Goal: Task Accomplishment & Management: Complete application form

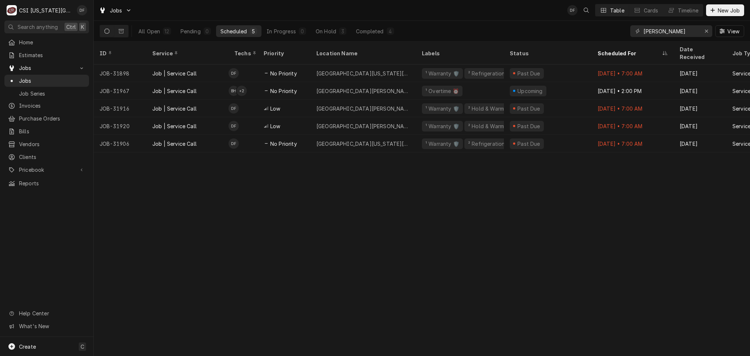
click at [375, 169] on div "ID Service Techs Priority Location Name Labels Status Scheduled For Date Receiv…" at bounding box center [422, 199] width 657 height 314
click at [706, 33] on icon "Erase input" at bounding box center [707, 31] width 4 height 5
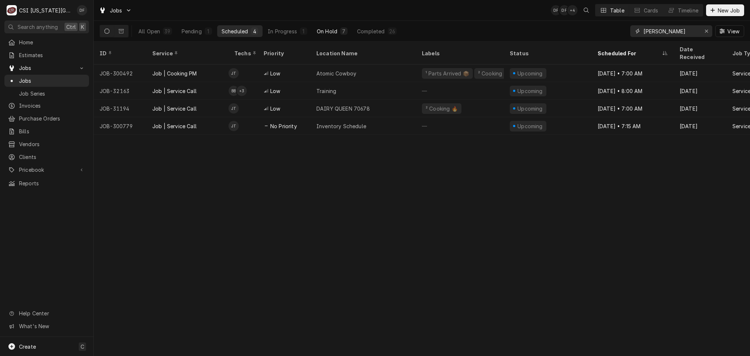
type input "[PERSON_NAME]"
click at [331, 30] on div "On Hold" at bounding box center [327, 31] width 21 height 8
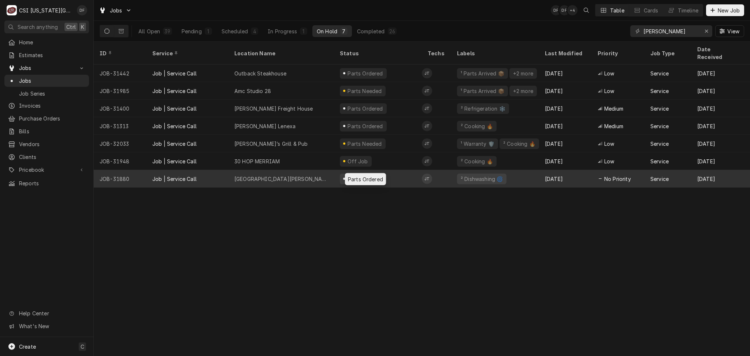
click at [375, 175] on div "Parts Ordered" at bounding box center [365, 179] width 37 height 8
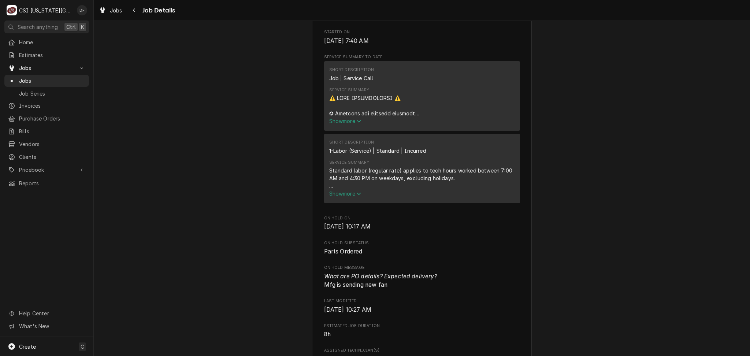
scroll to position [928, 0]
click at [336, 122] on span "Show more" at bounding box center [345, 119] width 32 height 6
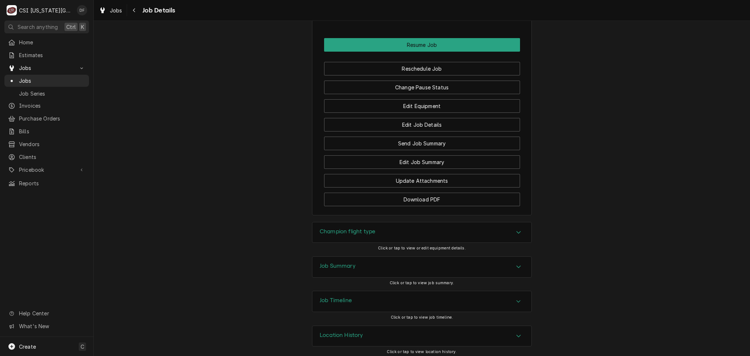
scroll to position [2124, 0]
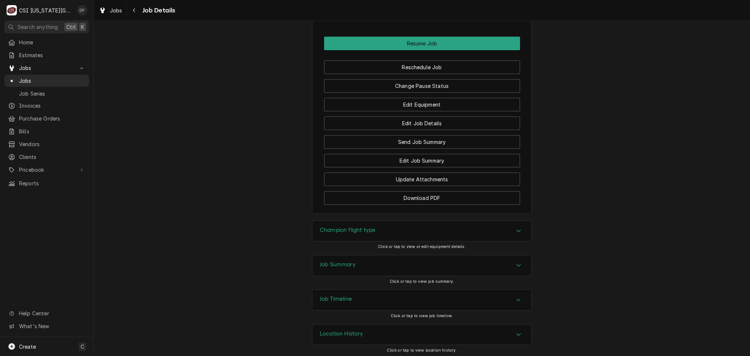
click at [335, 298] on h3 "Job Timeline" at bounding box center [336, 299] width 32 height 7
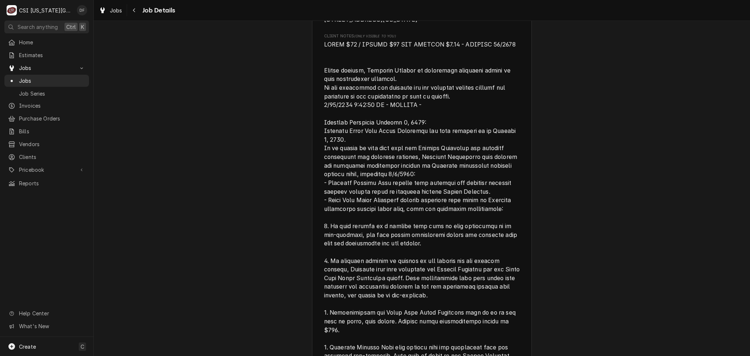
scroll to position [0, 0]
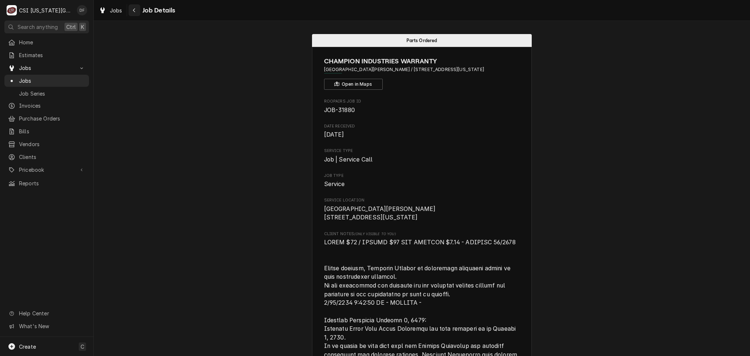
click at [135, 12] on icon "Navigate back" at bounding box center [134, 10] width 3 height 5
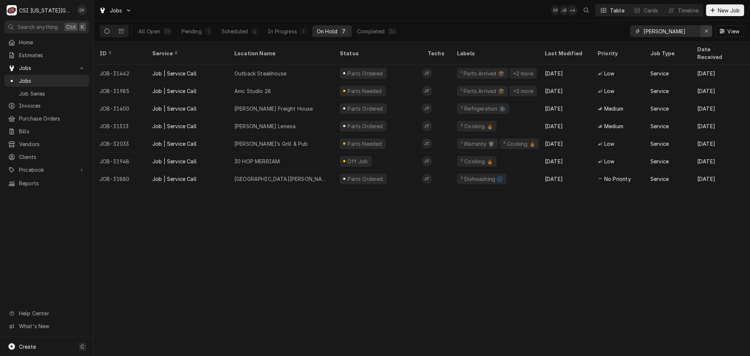
click at [708, 33] on icon "Erase input" at bounding box center [707, 31] width 4 height 5
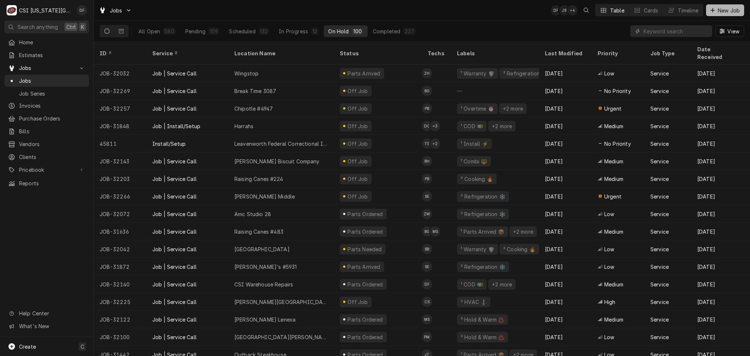
click at [726, 12] on span "New Job" at bounding box center [729, 11] width 25 height 8
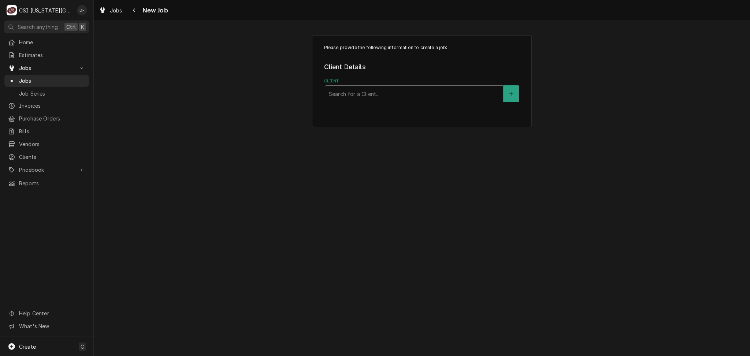
click at [383, 92] on div "Client" at bounding box center [414, 93] width 171 height 13
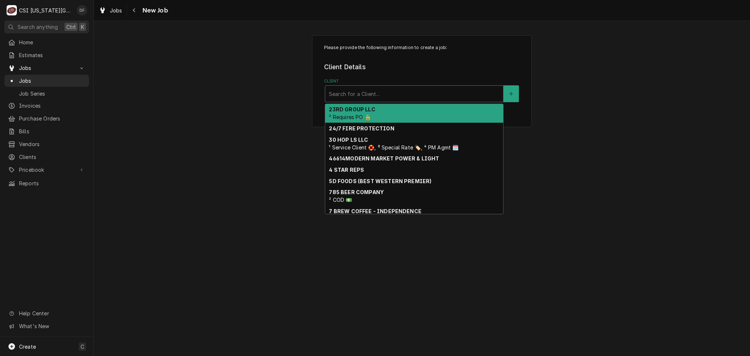
click at [418, 99] on div "Client" at bounding box center [414, 93] width 171 height 13
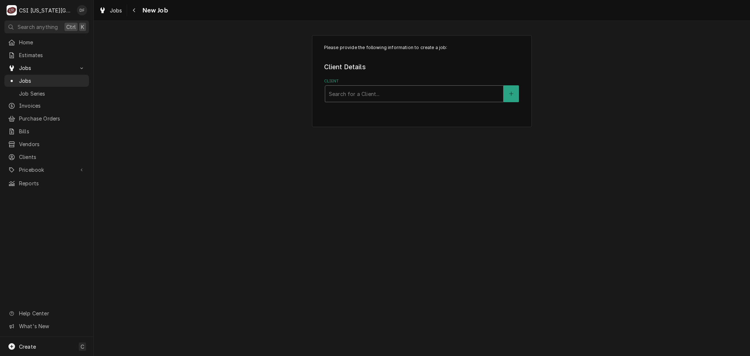
click at [363, 94] on div "Client" at bounding box center [414, 93] width 171 height 13
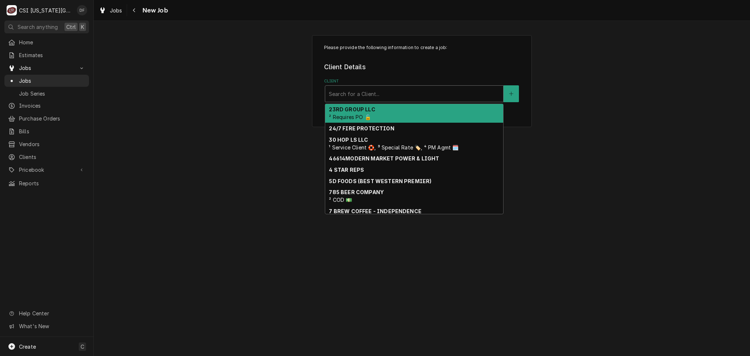
click at [363, 94] on div "Client" at bounding box center [414, 93] width 171 height 13
click at [383, 95] on div "Client" at bounding box center [414, 93] width 171 height 13
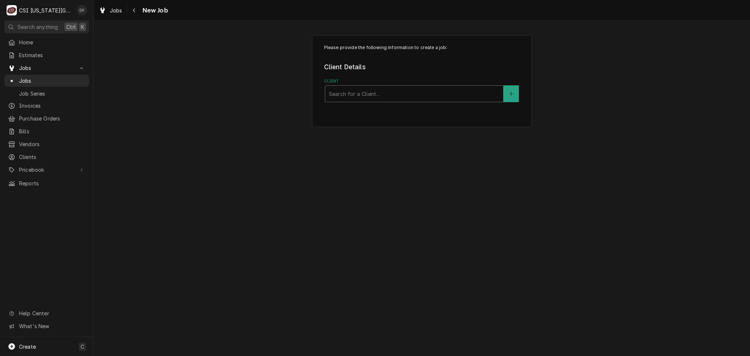
click at [383, 95] on div "Client" at bounding box center [414, 93] width 171 height 13
type input "evo"
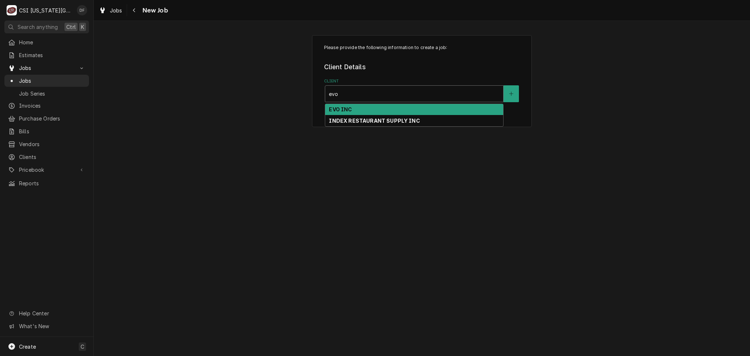
click at [368, 111] on div "EVO INC" at bounding box center [414, 109] width 178 height 11
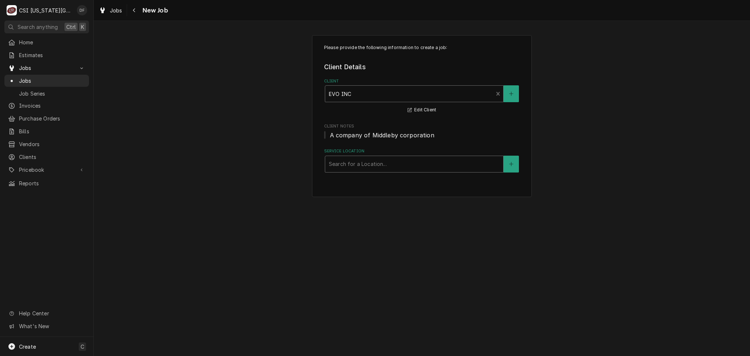
click at [352, 163] on div "Service Location" at bounding box center [414, 164] width 171 height 13
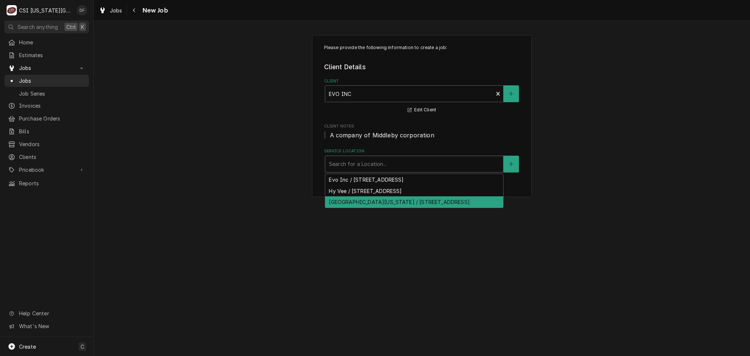
click at [284, 237] on div "Please provide the following information to create a job: Client Details Client…" at bounding box center [422, 188] width 657 height 335
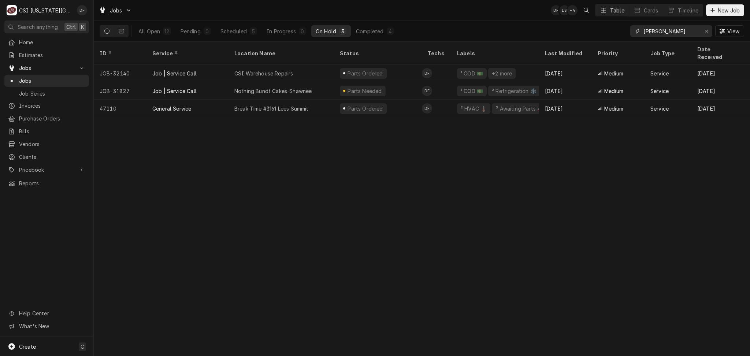
drag, startPoint x: 671, startPoint y: 30, endPoint x: 637, endPoint y: 32, distance: 34.5
click at [637, 32] on div "fannin" at bounding box center [672, 31] width 82 height 12
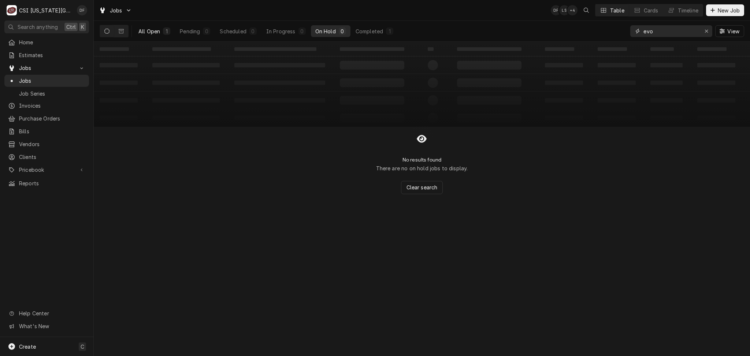
type input "evo"
click at [159, 32] on div "All Open" at bounding box center [150, 31] width 22 height 8
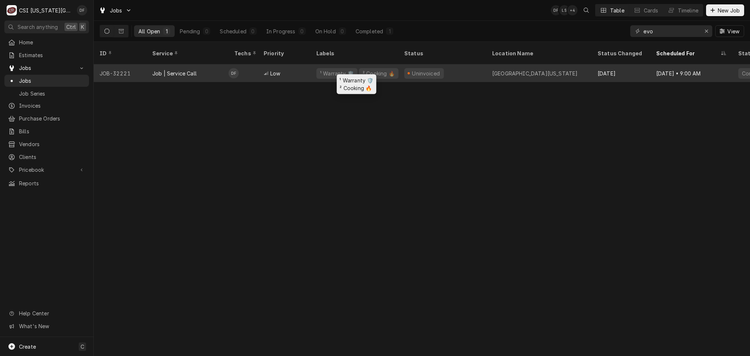
click at [346, 68] on div "¹ Warranty 🛡️" at bounding box center [337, 73] width 41 height 11
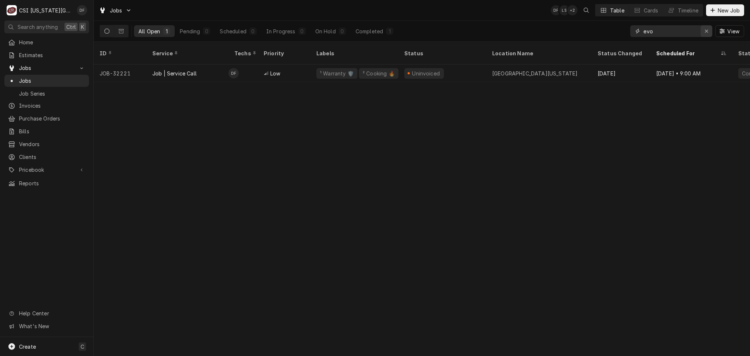
click at [706, 32] on icon "Erase input" at bounding box center [707, 31] width 4 height 5
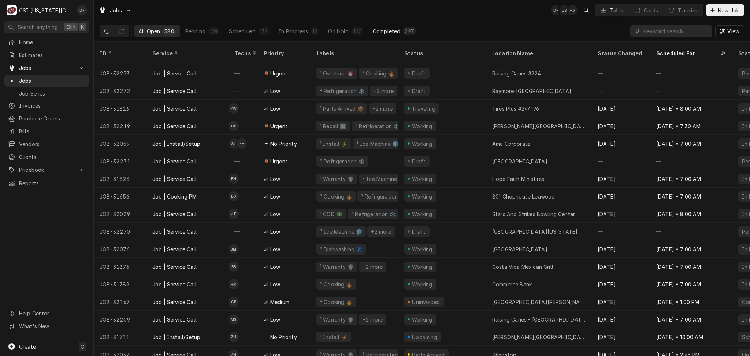
click at [390, 33] on div "Completed" at bounding box center [386, 31] width 27 height 8
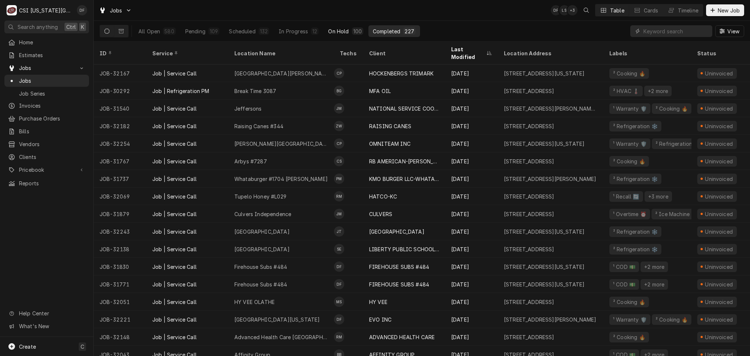
click at [339, 34] on div "On Hold" at bounding box center [338, 31] width 21 height 8
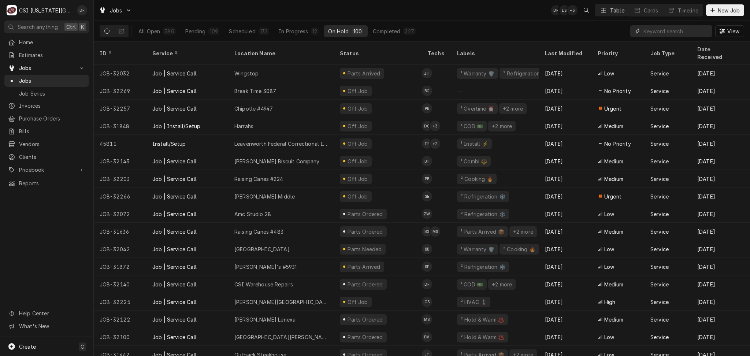
click at [664, 29] on html "C CSI Kansas City DF Search anything Ctrl K Home Estimates Jobs Jobs Job Series…" at bounding box center [375, 178] width 750 height 356
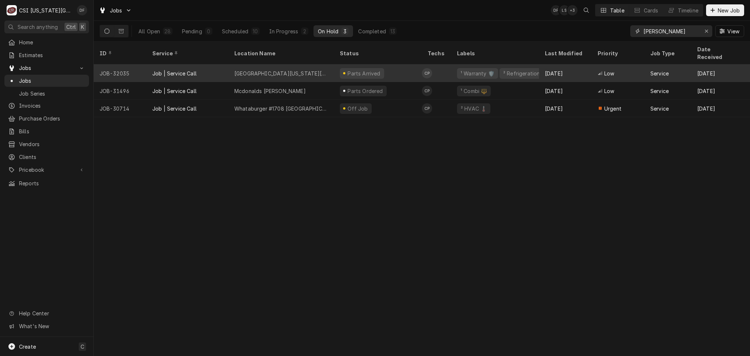
type input "charles"
click at [322, 70] on div "University Of Kansas David Booth Memorial Stadium" at bounding box center [282, 74] width 94 height 8
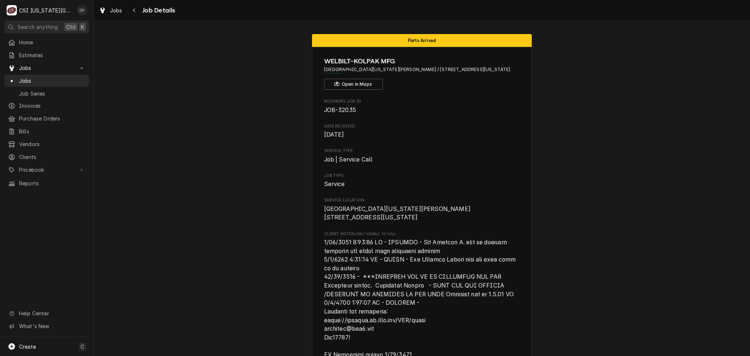
drag, startPoint x: 438, startPoint y: 69, endPoint x: 521, endPoint y: 79, distance: 83.0
copy span "[STREET_ADDRESS][US_STATE]"
click at [133, 11] on icon "Navigate back" at bounding box center [134, 10] width 3 height 5
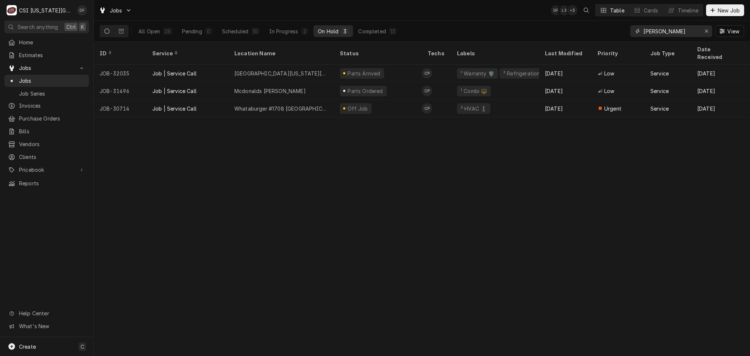
drag, startPoint x: 671, startPoint y: 32, endPoint x: 587, endPoint y: 34, distance: 84.7
click at [587, 34] on div "All Open 28 Pending 0 Scheduled 10 In Progress 2 On Hold 3 Completed 13 charles…" at bounding box center [422, 31] width 645 height 21
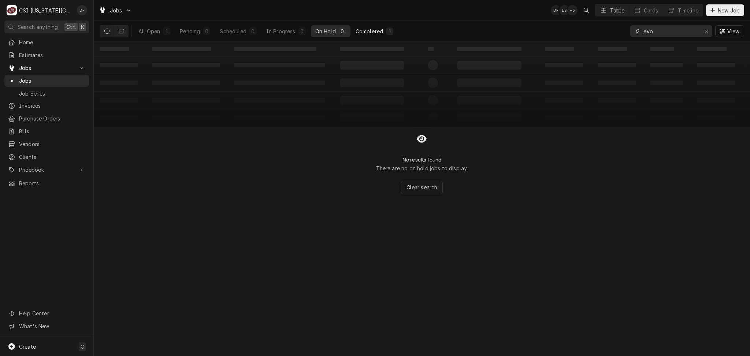
type input "evo"
click at [386, 30] on div "1" at bounding box center [389, 30] width 7 height 7
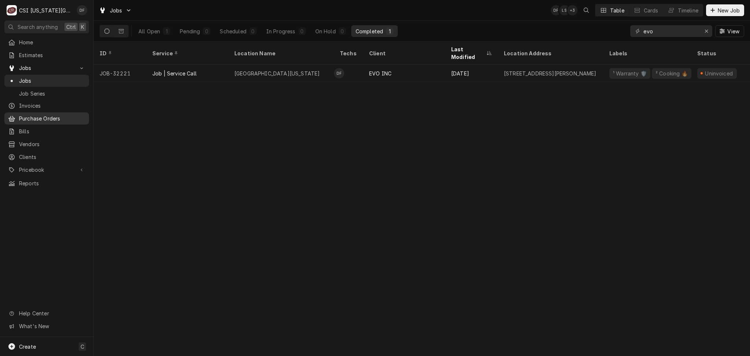
drag, startPoint x: 88, startPoint y: 122, endPoint x: 15, endPoint y: 117, distance: 73.8
click at [80, 119] on div "Home Estimates Jobs Jobs Job Series Invoices Purchase Orders Bills Vendors Clie…" at bounding box center [46, 112] width 93 height 153
click at [708, 34] on div "Erase input" at bounding box center [706, 30] width 7 height 7
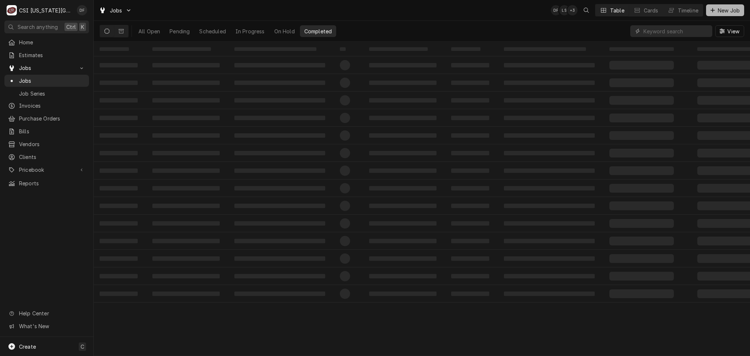
click at [722, 11] on span "New Job" at bounding box center [729, 11] width 25 height 8
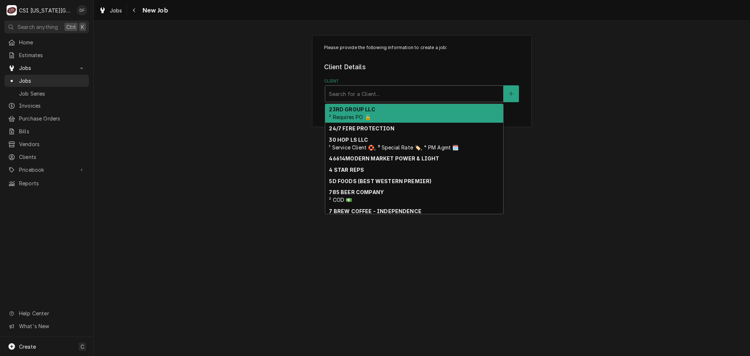
click at [400, 92] on div "Client" at bounding box center [414, 93] width 171 height 13
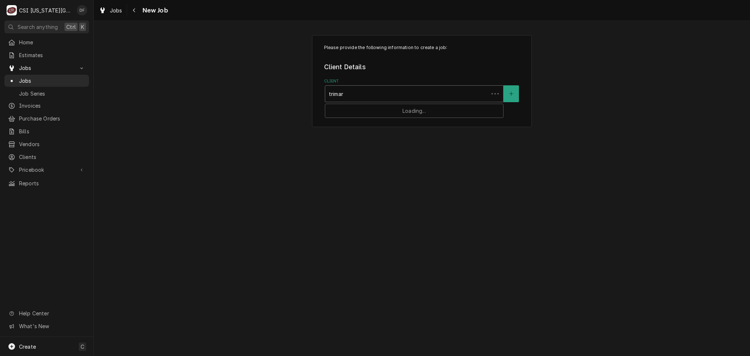
type input "trimark"
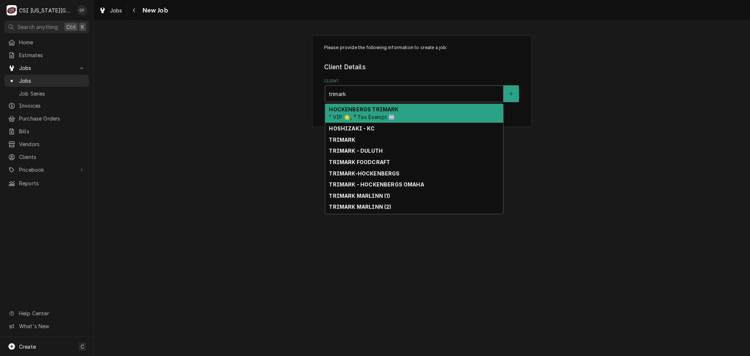
click at [403, 116] on div "HOCKENBERGS TRIMARK ² VIP 🌟, ³ Tax Exempt 🆓" at bounding box center [414, 113] width 178 height 19
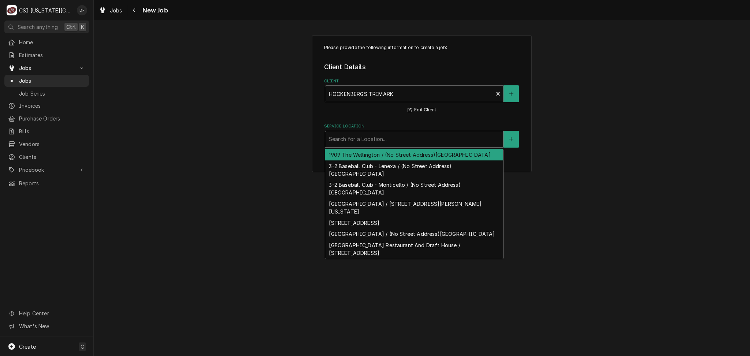
click at [393, 143] on div "Service Location" at bounding box center [414, 139] width 171 height 13
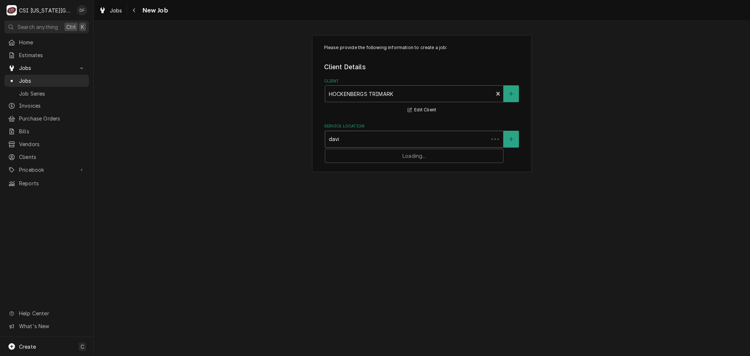
type input "david"
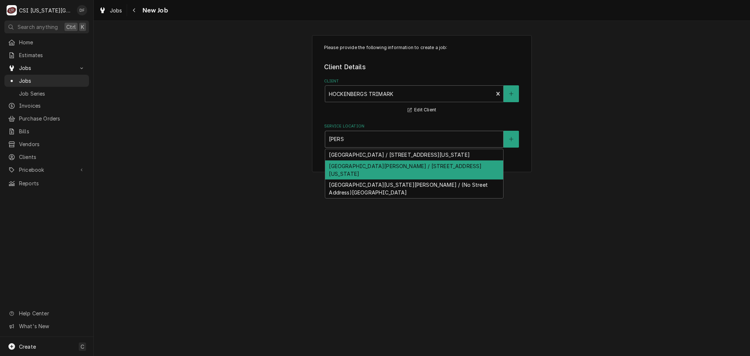
click at [395, 178] on div "KU David Booth Memorial Stadium / 1101 Mississippi St, Lawrence, KS 66044" at bounding box center [414, 169] width 178 height 19
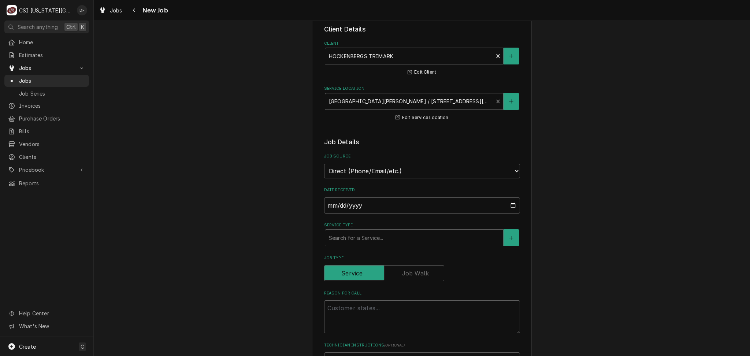
scroll to position [97, 0]
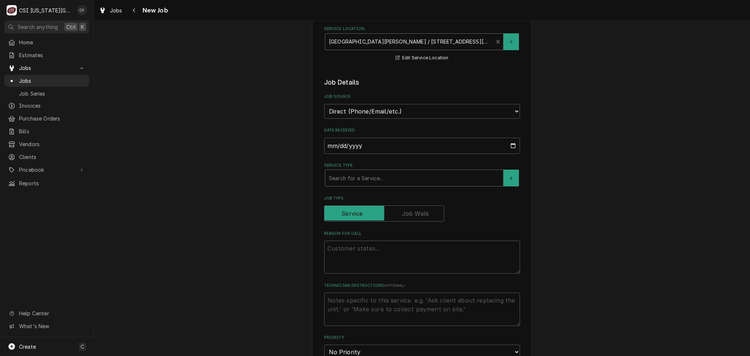
click at [383, 179] on div "Service Type" at bounding box center [414, 177] width 171 height 13
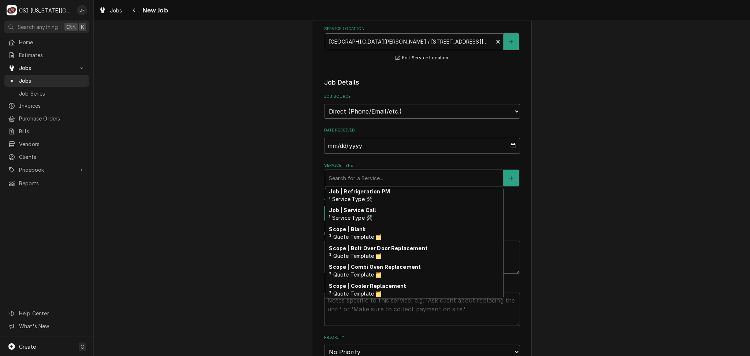
scroll to position [457, 0]
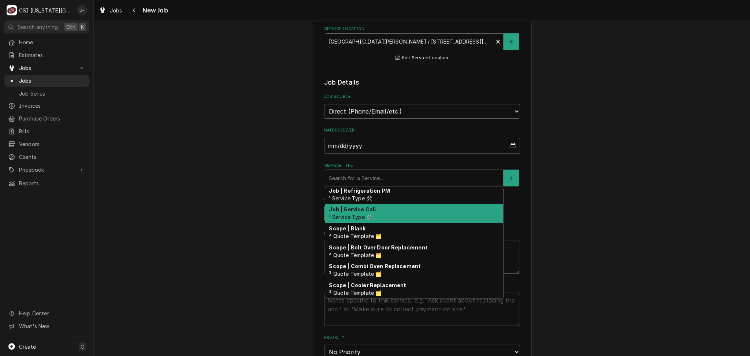
click at [408, 215] on div "Job | Service Call ¹ Service Type 🛠️" at bounding box center [414, 213] width 178 height 19
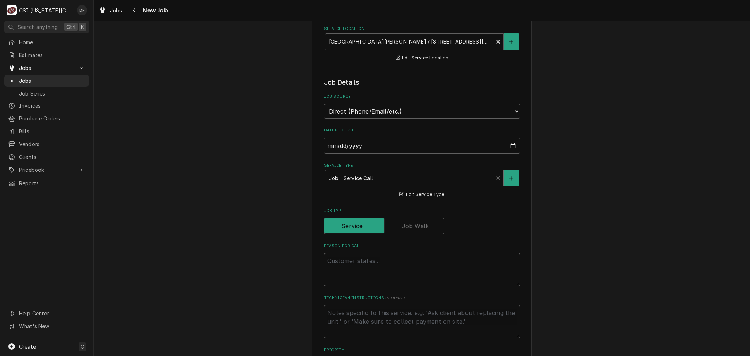
click at [372, 262] on textarea "Reason For Call" at bounding box center [422, 269] width 196 height 33
type textarea "x"
type textarea "C"
type textarea "x"
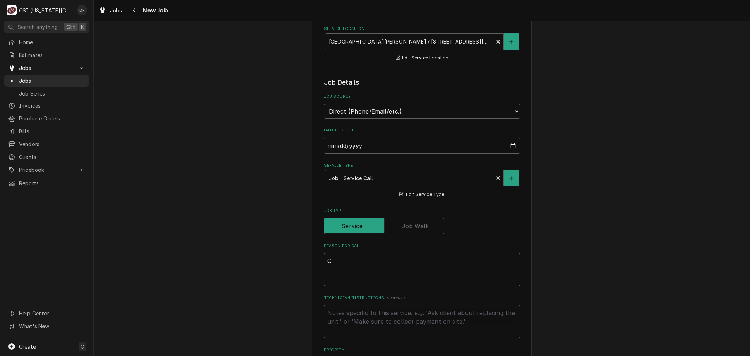
type textarea "Cl"
type textarea "x"
type textarea "Clu"
type textarea "x"
type textarea "Club"
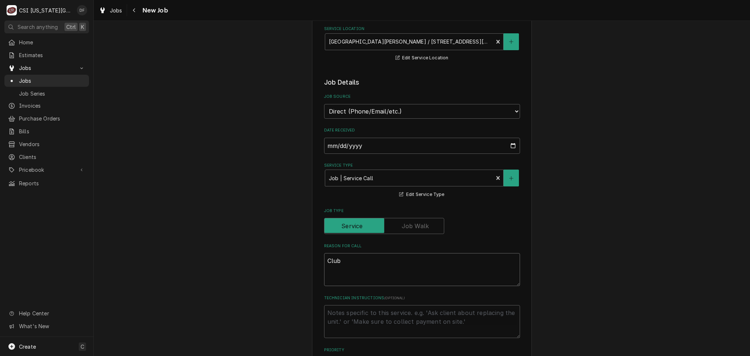
type textarea "x"
type textarea "Club"
type textarea "x"
type textarea "Club l"
type textarea "x"
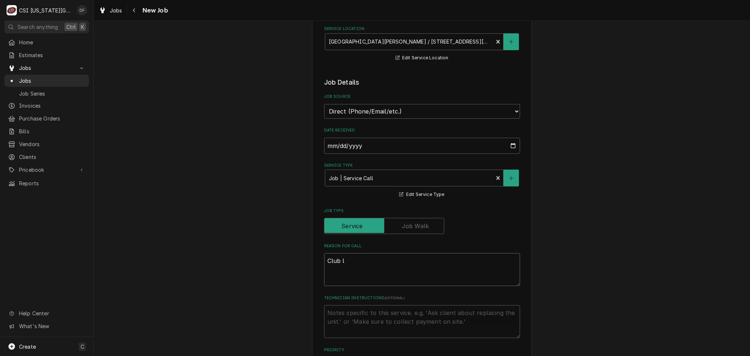
type textarea "Club le"
type textarea "x"
type textarea "Club lev"
type textarea "x"
type textarea "Club leve"
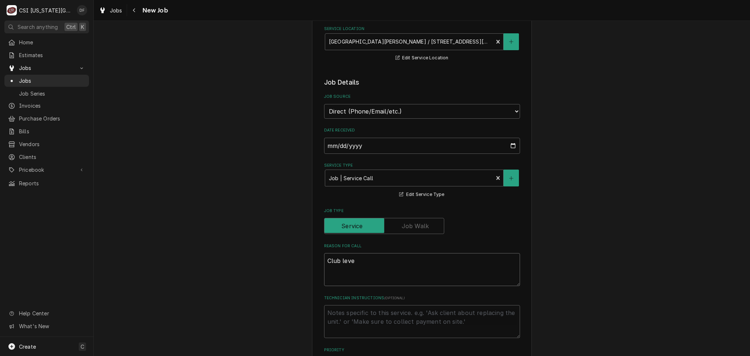
type textarea "x"
type textarea "Club level"
type textarea "x"
type textarea "Club level"
type textarea "x"
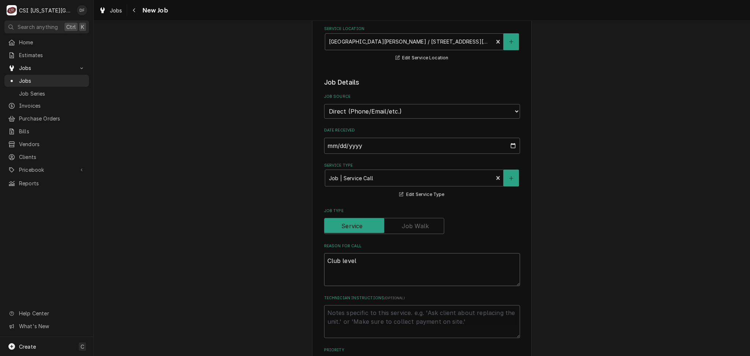
type textarea "Club level p"
type textarea "x"
type textarea "Club level pa"
type textarea "x"
type textarea "Club level pan"
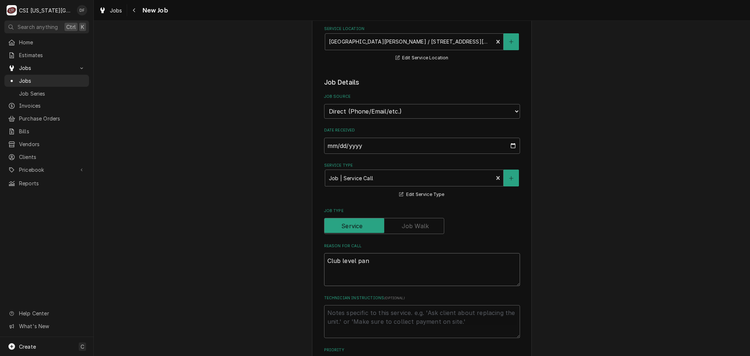
type textarea "x"
type textarea "Club level pant"
type textarea "x"
type textarea "Club level pantr"
type textarea "x"
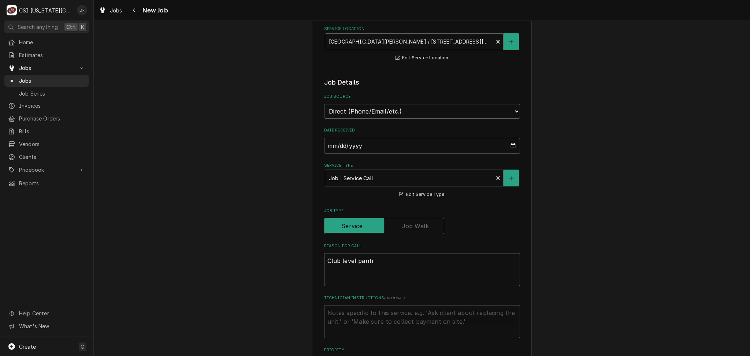
type textarea "Club level pantry"
type textarea "x"
type textarea "Club level pantry-"
type textarea "x"
type textarea "Club level pantry-"
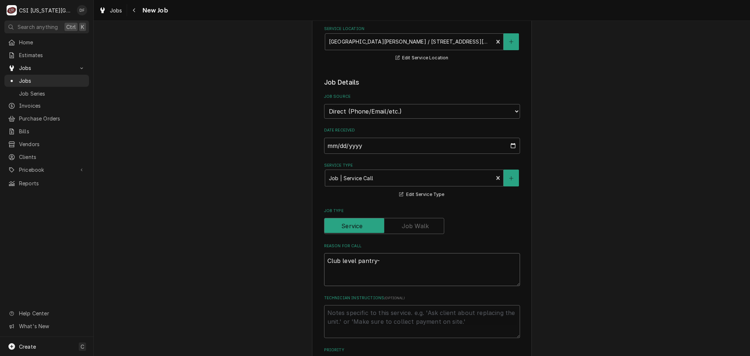
type textarea "x"
type textarea "Club level pantry- E"
type textarea "x"
type textarea "Club level pantry- EV"
type textarea "x"
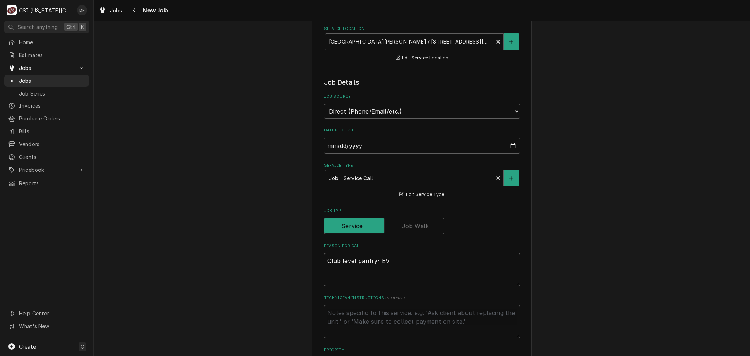
type textarea "Club level pantry- EVO"
type textarea "x"
type textarea "Club level pantry- EVO"
type textarea "x"
type textarea "Club level pantry- EVO g"
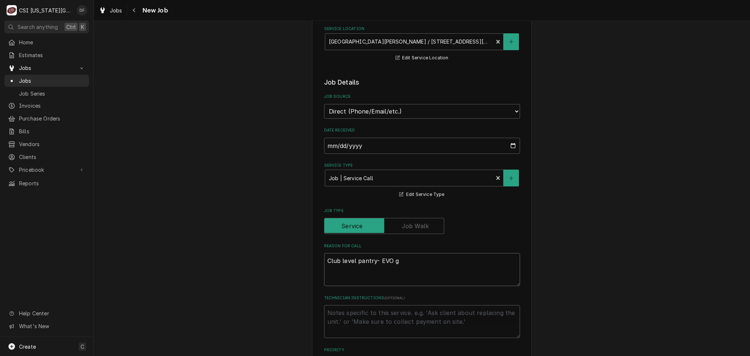
type textarea "x"
type textarea "Club level pantry- EVO gr"
type textarea "x"
type textarea "Club level pantry- EVO gri"
type textarea "x"
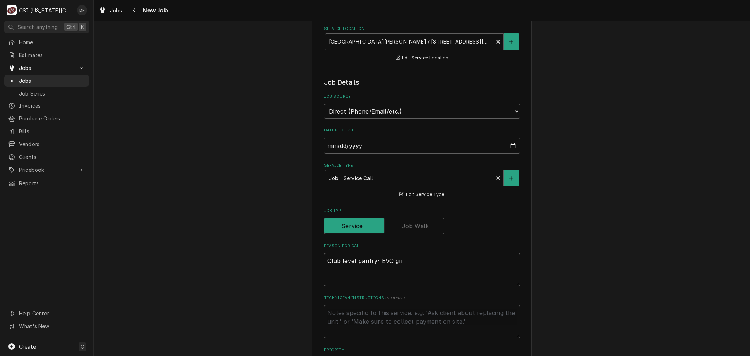
type textarea "Club level pantry- EVO gril"
type textarea "x"
type textarea "Club level pantry- EVO grill"
type textarea "x"
type textarea "Club level pantry- EVO grill"
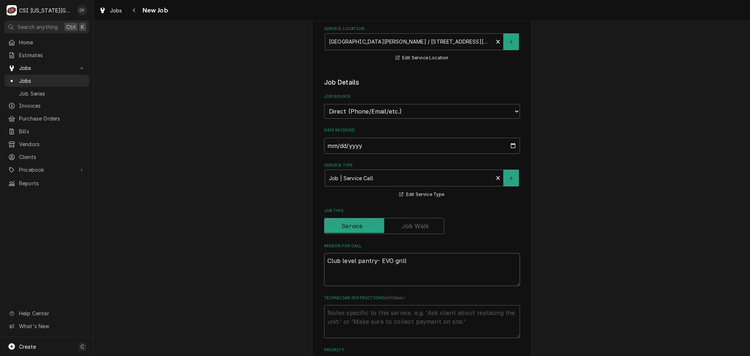
type textarea "x"
type textarea "Club level pantry- EVO grill o"
type textarea "x"
type textarea "Club level pantry- EVO grill on"
type textarea "x"
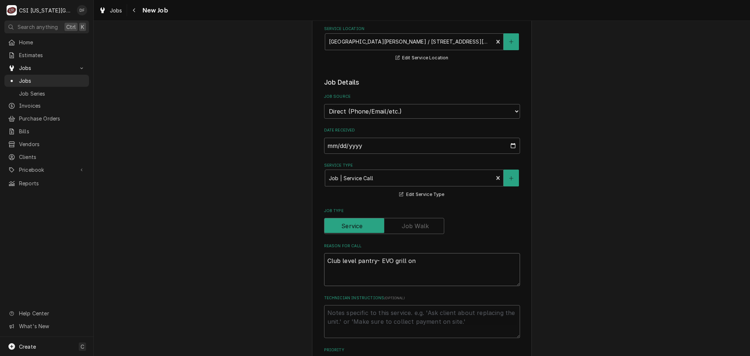
type textarea "Club level pantry- EVO grill onl"
type textarea "x"
type textarea "Club level pantry- EVO grill only"
type textarea "x"
type textarea "Club level pantry- EVO grill only"
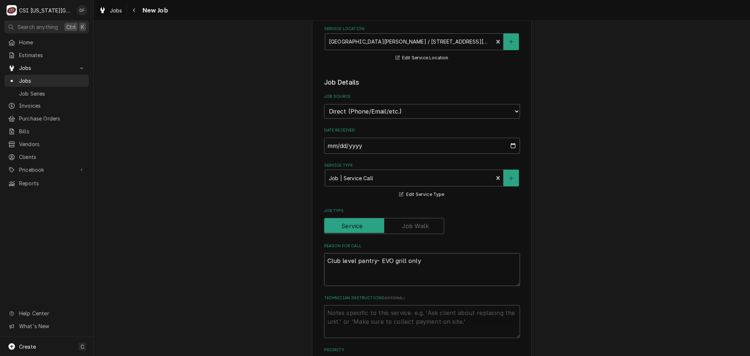
type textarea "x"
type textarea "Club level pantry- EVO grill only t"
type textarea "x"
type textarea "Club level pantry- EVO grill only th"
type textarea "x"
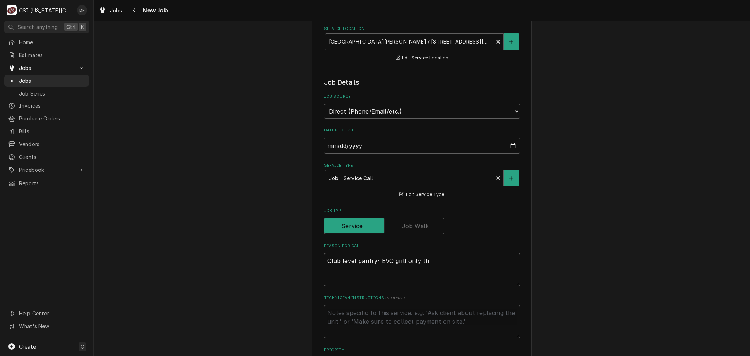
type textarea "Club level pantry- EVO grill only the"
type textarea "x"
type textarea "Club level pantry- EVO grill only the"
type textarea "x"
type textarea "Club level pantry- EVO grill only the c"
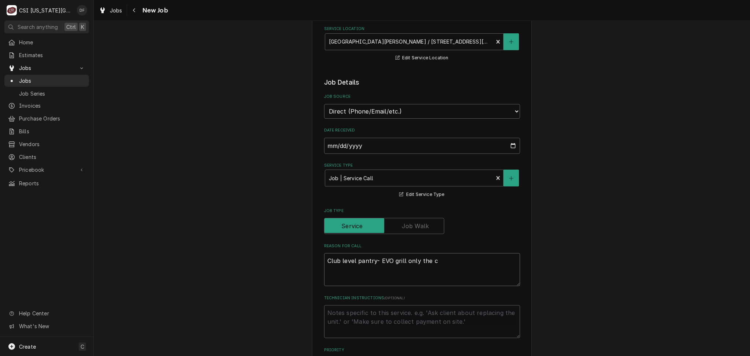
type textarea "x"
type textarea "Club level pantry- EVO grill only the ce"
type textarea "x"
type textarea "Club level pantry- EVO grill only the cen"
type textarea "x"
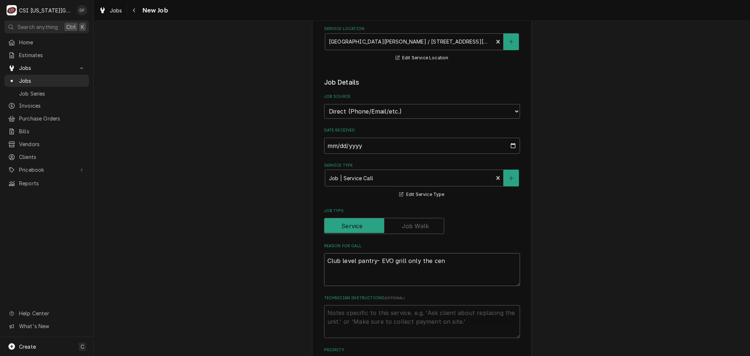
type textarea "Club level pantry- EVO grill only the cent"
type textarea "x"
type textarea "Club level pantry- EVO grill only the cente"
type textarea "x"
type textarea "Club level pantry- EVO grill only the center"
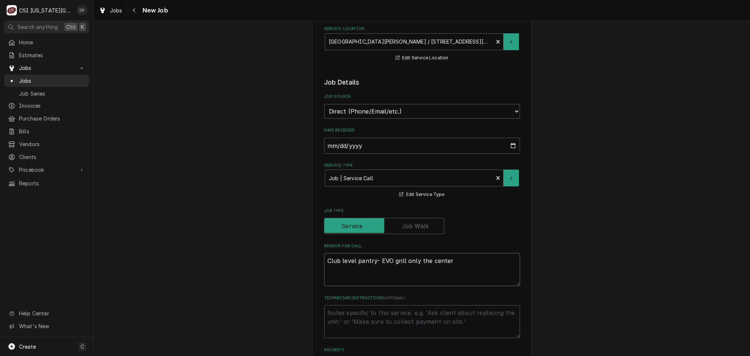
type textarea "x"
type textarea "Club level pantry- EVO grill only the center"
type textarea "x"
type textarea "Club level pantry- EVO grill only the center o"
type textarea "x"
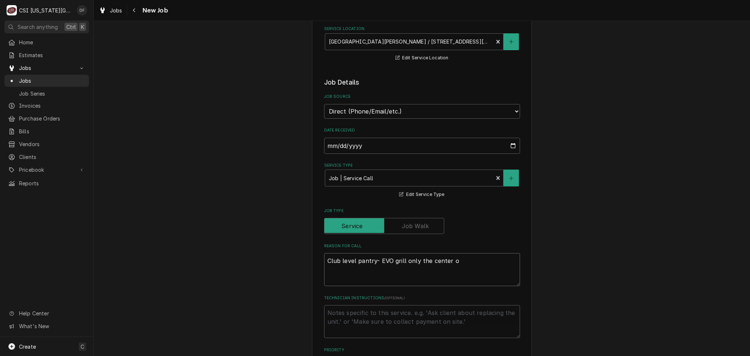
type textarea "Club level pantry- EVO grill only the center of"
type textarea "x"
type textarea "Club level pantry- EVO grill only the center of"
type textarea "x"
type textarea "Club level pantry- EVO grill only the center of t"
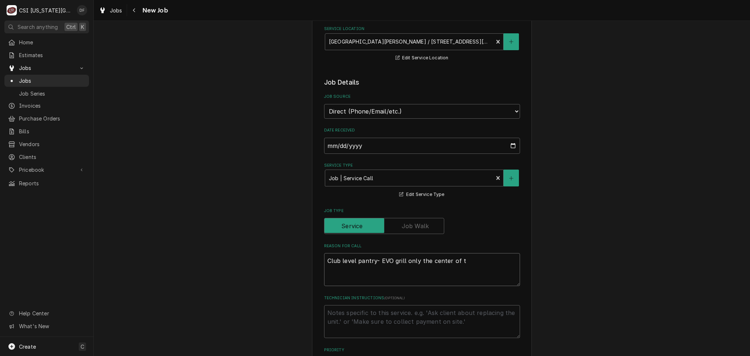
type textarea "x"
type textarea "Club level pantry- EVO grill only the center of th"
type textarea "x"
type textarea "Club level pantry- EVO grill only the center of the"
type textarea "x"
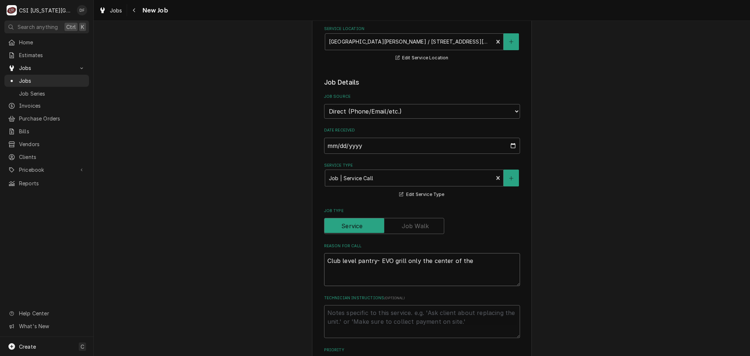
type textarea "Club level pantry- EVO grill only the center of the"
type textarea "x"
type textarea "Club level pantry- EVO grill only the center of the g"
type textarea "x"
type textarea "Club level pantry- EVO grill only the center of the gr"
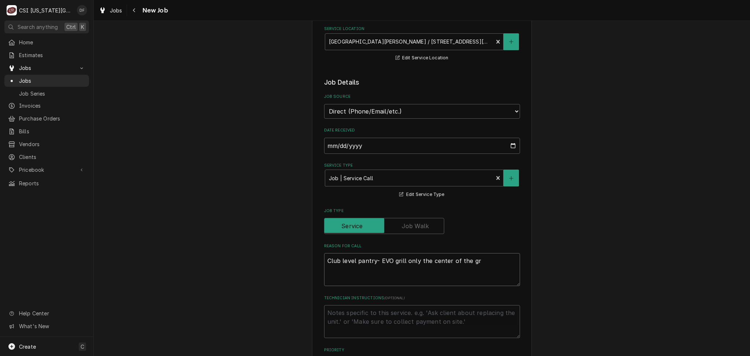
type textarea "x"
type textarea "Club level pantry- EVO grill only the center of the gri"
type textarea "x"
type textarea "Club level pantry- EVO grill only the center of the gril"
type textarea "x"
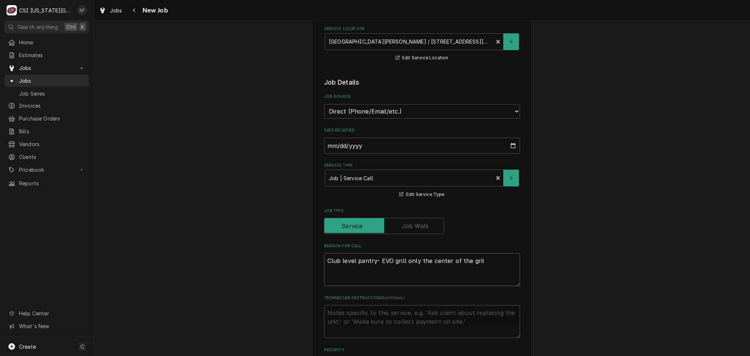
type textarea "Club level pantry- EVO grill only the center of the grill"
type textarea "x"
type textarea "Club level pantry- EVO grill only the center of the grill"
type textarea "x"
type textarea "Club level pantry- EVO grill only the center of the grill i"
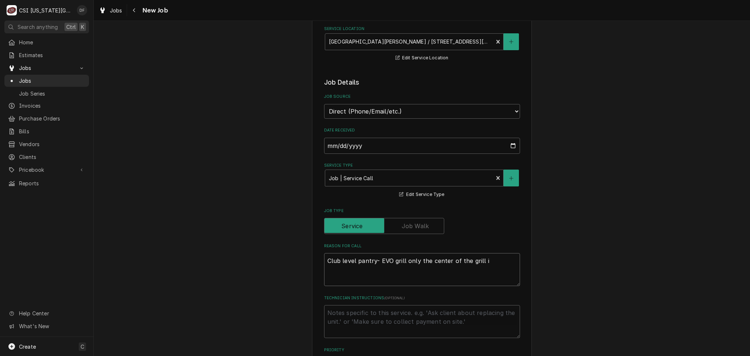
type textarea "x"
type textarea "Club level pantry- EVO grill only the center of the grill is"
type textarea "x"
type textarea "Club level pantry- EVO grill only the center of the grill is"
type textarea "x"
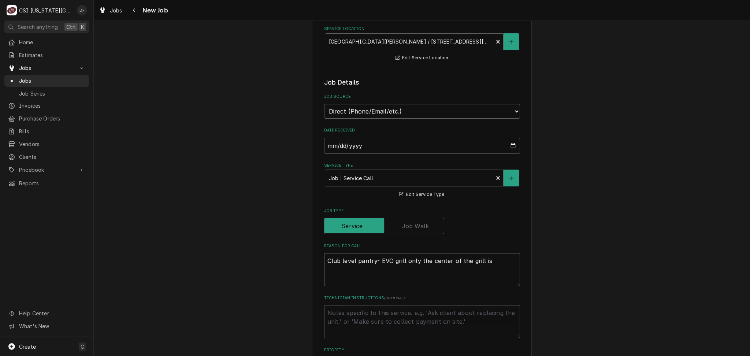
type textarea "Club level pantry- EVO grill only the center of the grill is h"
type textarea "x"
type textarea "Club level pantry- EVO grill only the center of the grill is he"
type textarea "x"
type textarea "Club level pantry- EVO grill only the center of the grill is hea"
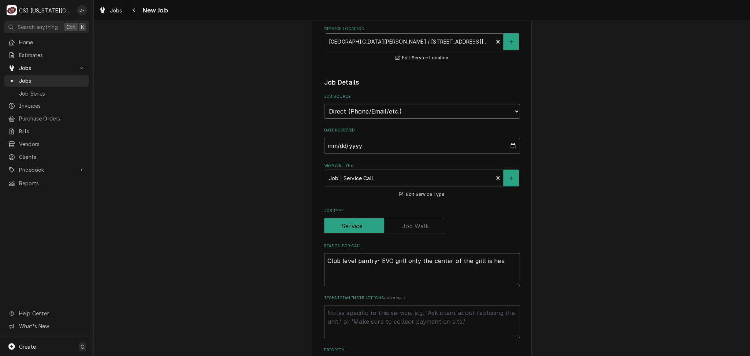
type textarea "x"
type textarea "Club level pantry- EVO grill only the center of the grill is heat"
type textarea "x"
type textarea "Club level pantry- EVO grill only the center of the grill is heati"
type textarea "x"
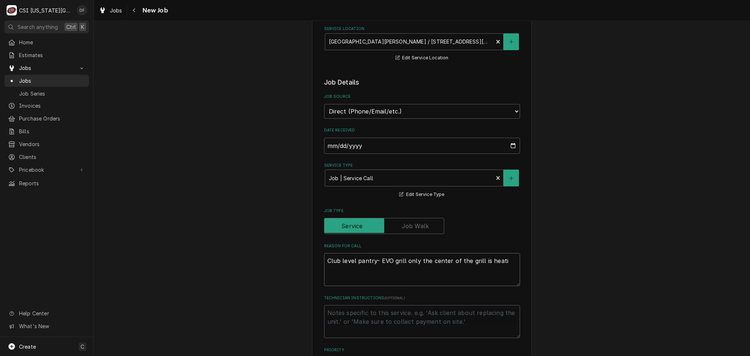
type textarea "Club level pantry- EVO grill only the center of the grill is heatin"
type textarea "x"
type textarea "Club level pantry- EVO grill only the center of the grill is heating"
type textarea "x"
type textarea "Club level pantry- EVO grill only the center of the grill is heating"
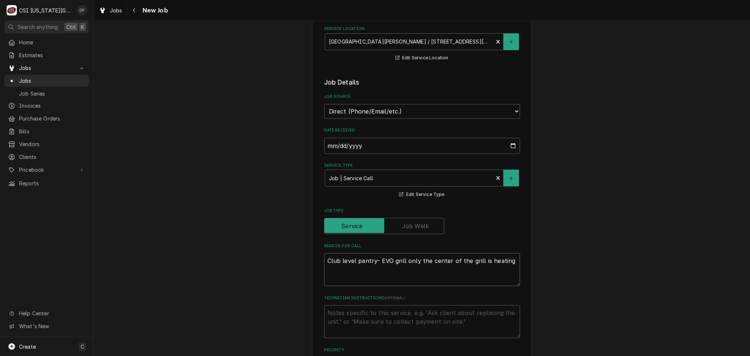
type textarea "x"
type textarea "Club level pantry- EVO grill only the center of the grill is heating u"
type textarea "x"
type textarea "Club level pantry- EVO grill only the center of the grill is heating up"
click at [372, 261] on textarea "Club level pantry- EVO grill only the center of the grill is heating up" at bounding box center [422, 269] width 196 height 33
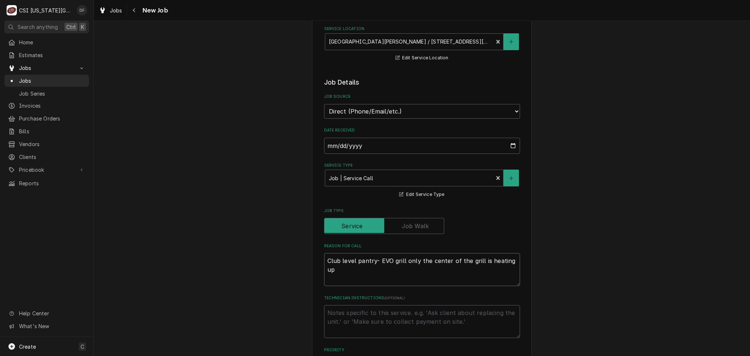
type textarea "x"
type textarea "Club level pantry/- EVO grill only the center of the grill is heating up"
type textarea "x"
type textarea "Club level pantry/ - EVO grill only the center of the grill is heating up"
type textarea "x"
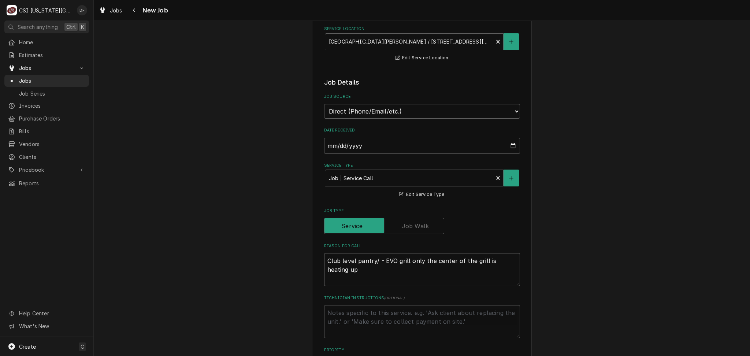
type textarea "Club level pantry/ l- EVO grill only the center of the grill is heating up"
type textarea "x"
type textarea "Club level pantry/ le- EVO grill only the center of the grill is heating up"
type textarea "x"
type textarea "Club level pantry/ lev- EVO grill only the center of the grill is heating up"
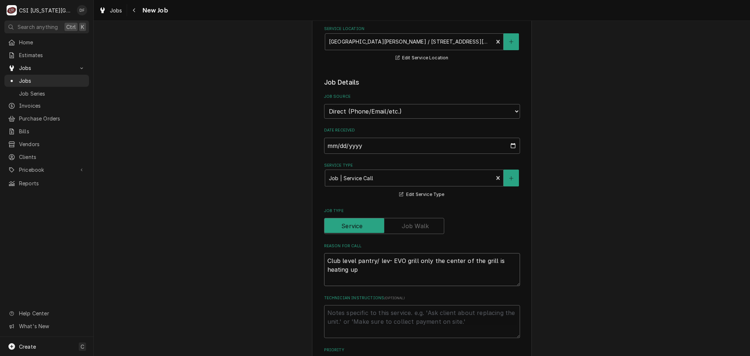
type textarea "x"
type textarea "Club level pantry/ leve- EVO grill only the center of the grill is heating up"
type textarea "x"
type textarea "Club level pantry/ level- EVO grill only the center of the grill is heating up"
type textarea "x"
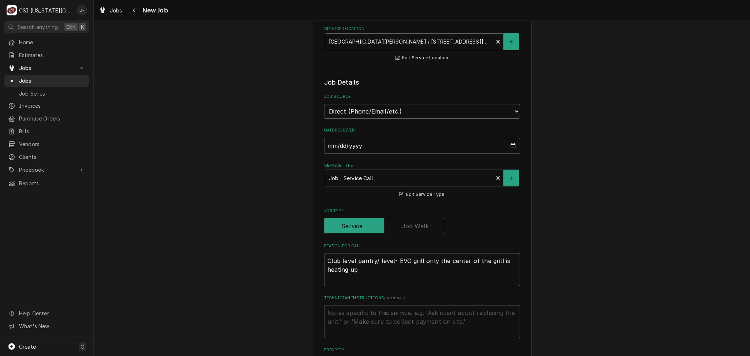
type textarea "Club level pantry/ level - EVO grill only the center of the grill is heating up"
type textarea "x"
type textarea "Club level pantry/ level 3- EVO grill only the center of the grill is heating up"
click at [376, 267] on textarea "Club level pantry/ level 3- EVO grill only the center of the grill is heating up" at bounding box center [422, 269] width 196 height 33
type textarea "x"
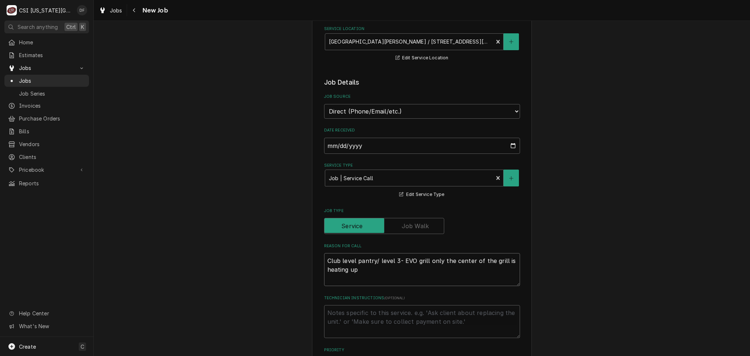
type textarea "Club level pantry/ level 3- EVO grill only the center of the grill is heating u…"
type textarea "x"
type textarea "Club level pantry/ level 3- EVO grill only the center of the grill is heating u…"
type textarea "x"
type textarea "Club level pantry/ level 3- EVO grill only the center of the grill is heating u…"
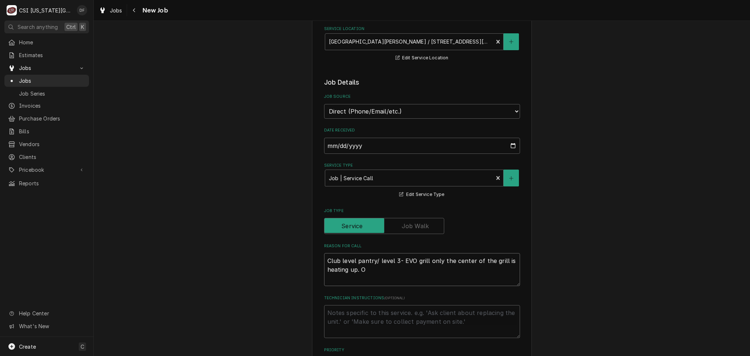
type textarea "x"
type textarea "Club level pantry/ level 3- EVO grill only the center of the grill is heating u…"
type textarea "x"
type textarea "Club level pantry/ level 3- EVO grill only the center of the grill is heating u…"
type textarea "x"
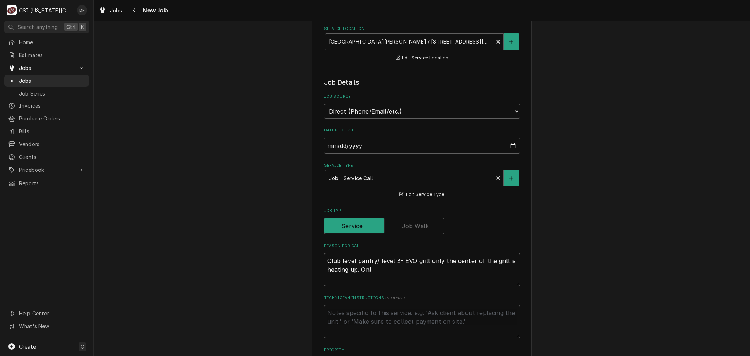
type textarea "Club level pantry/ level 3- EVO grill only the center of the grill is heating u…"
type textarea "x"
type textarea "Club level pantry/ level 3- EVO grill only the center of the grill is heating u…"
type textarea "x"
type textarea "Club level pantry/ level 3- EVO grill only the center of the grill is heating u…"
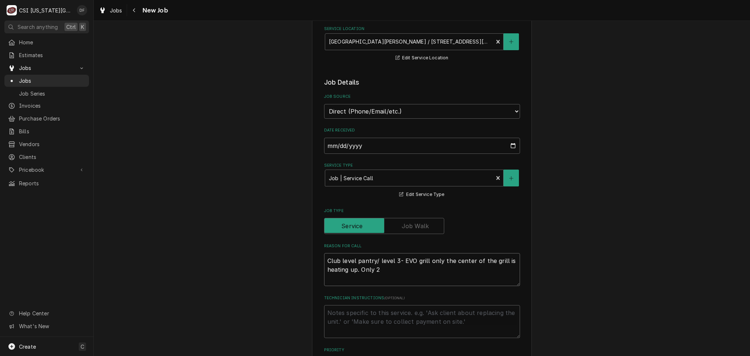
type textarea "x"
type textarea "Club level pantry/ level 3- EVO grill only the center of the grill is heating u…"
type textarea "x"
type textarea "Club level pantry/ level 3- EVO grill only the center of the grill is heating u…"
type textarea "x"
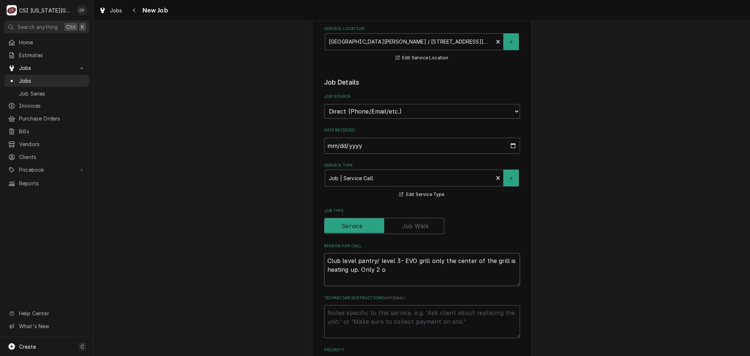
type textarea "Club level pantry/ level 3- EVO grill only the center of the grill is heating u…"
type textarea "x"
type textarea "Club level pantry/ level 3- EVO grill only the center of the grill is heating u…"
type textarea "x"
type textarea "Club level pantry/ level 3- EVO grill only the center of the grill is heating u…"
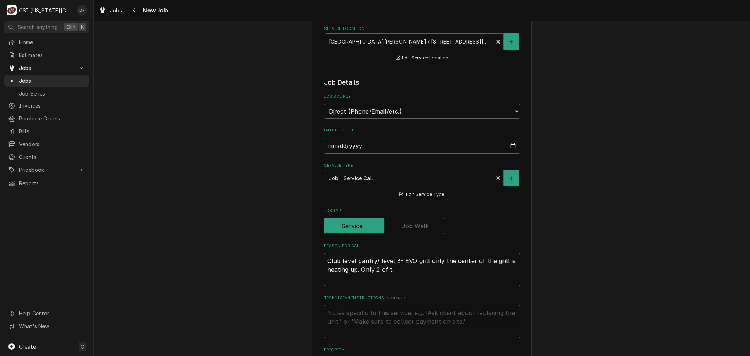
type textarea "x"
type textarea "Club level pantry/ level 3- EVO grill only the center of the grill is heating u…"
type textarea "x"
type textarea "Club level pantry/ level 3- EVO grill only the center of the grill is heating u…"
type textarea "x"
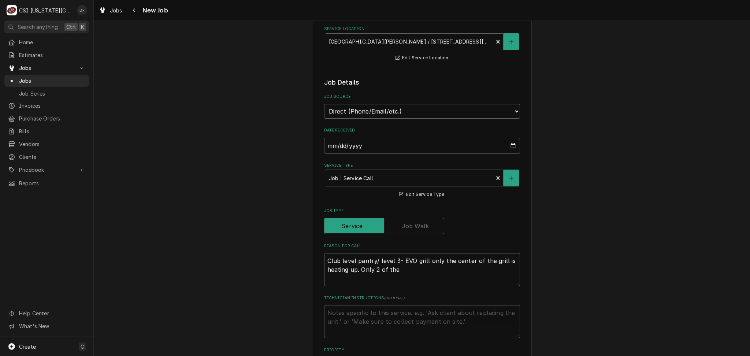
type textarea "Club level pantry/ level 3- EVO grill only the center of the grill is heating u…"
type textarea "x"
type textarea "Club level pantry/ level 3- EVO grill only the center of the grill is heating u…"
type textarea "x"
type textarea "Club level pantry/ level 3- EVO grill only the center of the grill is heating u…"
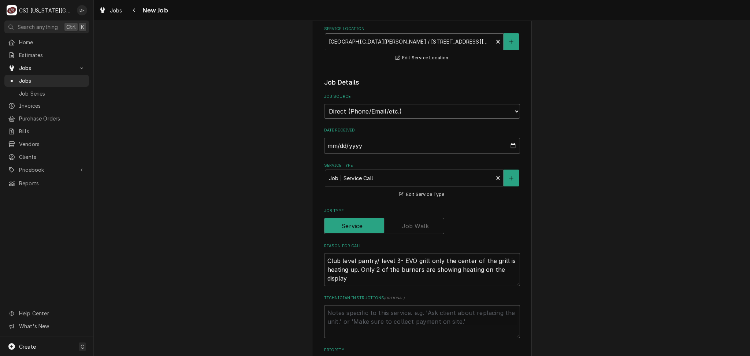
click at [343, 314] on textarea "Technician Instructions ( optional )" at bounding box center [422, 321] width 196 height 33
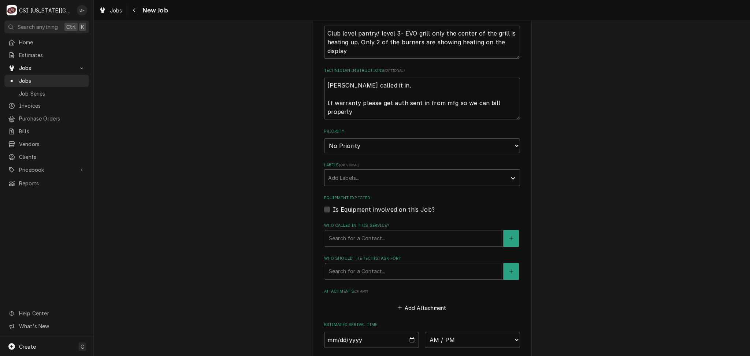
scroll to position [342, 0]
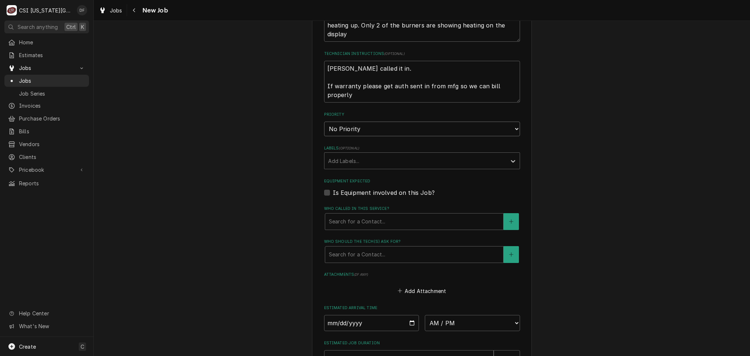
click at [423, 125] on select "No Priority Urgent High Medium Low" at bounding box center [422, 129] width 196 height 15
click at [324, 122] on select "No Priority Urgent High Medium Low" at bounding box center [422, 129] width 196 height 15
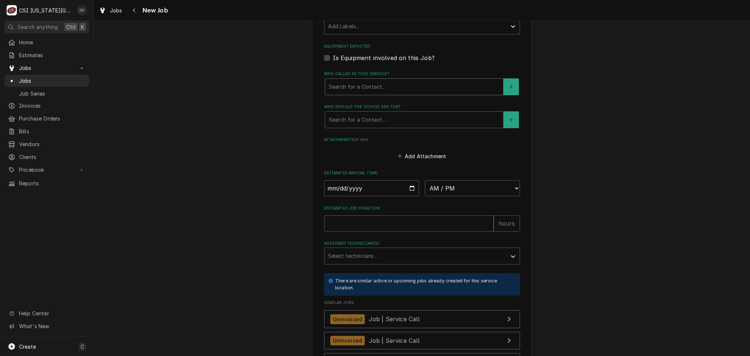
scroll to position [537, 0]
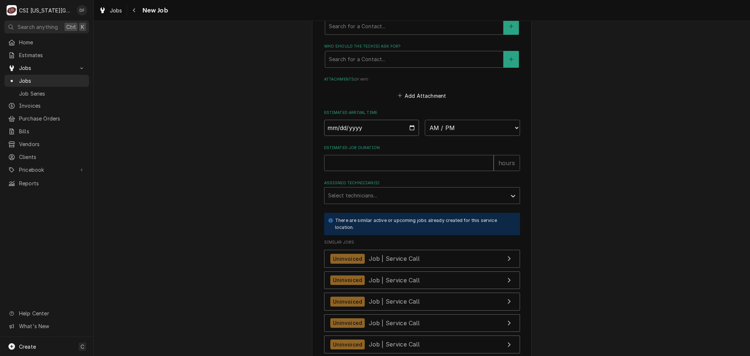
click at [406, 130] on input "Date" at bounding box center [371, 128] width 95 height 16
click at [455, 127] on select "AM / PM 6:00 AM 6:15 AM 6:30 AM 6:45 AM 7:00 AM 7:15 AM 7:30 AM 7:45 AM 8:00 AM…" at bounding box center [472, 128] width 95 height 16
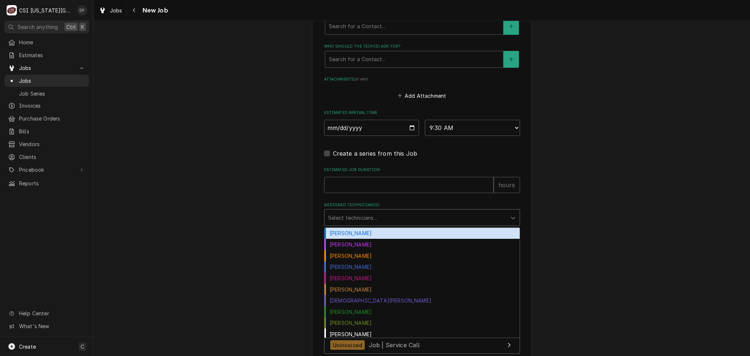
click at [395, 217] on div "Assigned Technician(s)" at bounding box center [415, 217] width 175 height 13
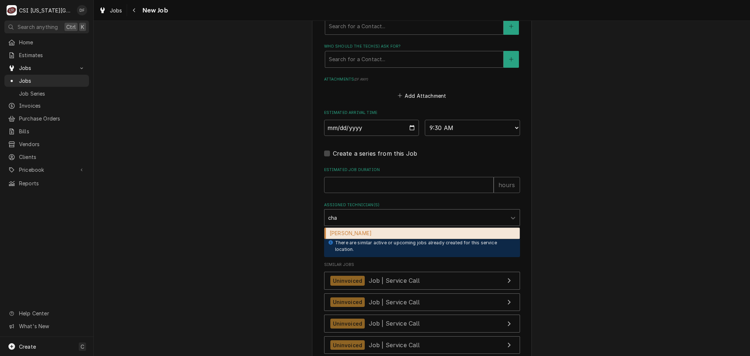
click at [387, 235] on div "Charles Pendergrass" at bounding box center [422, 233] width 195 height 11
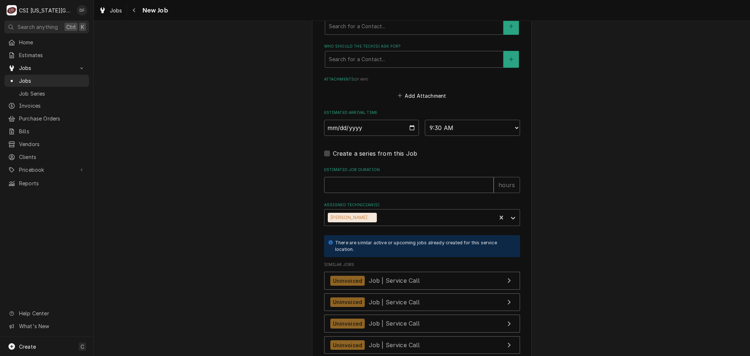
click at [366, 190] on input "Estimated Job Duration" at bounding box center [409, 185] width 170 height 16
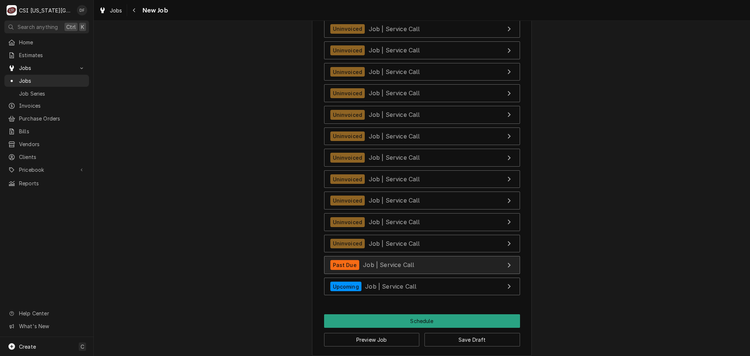
scroll to position [816, 0]
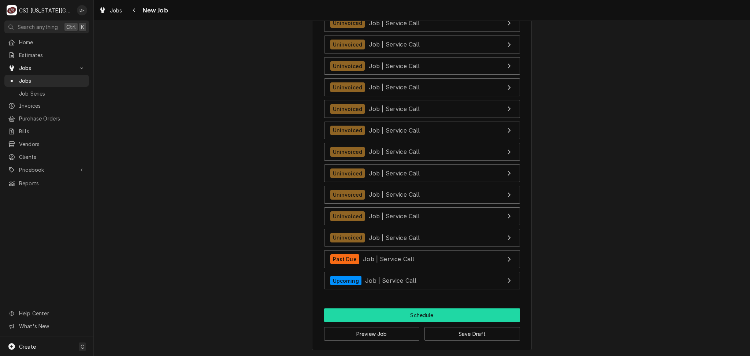
click at [401, 320] on button "Schedule" at bounding box center [422, 316] width 196 height 14
